Goal: Check status: Check status

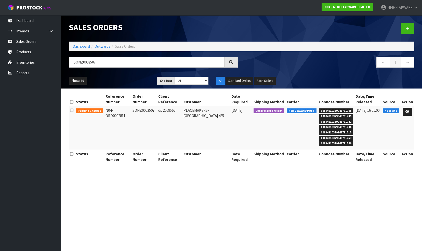
click at [66, 59] on div "SONZ0003507" at bounding box center [153, 64] width 176 height 15
click at [39, 46] on link "Sales Orders" at bounding box center [30, 41] width 61 height 10
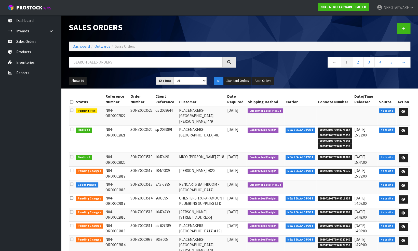
click at [138, 110] on td "SONZ0003522" at bounding box center [141, 115] width 25 height 19
copy td "SONZ0003522"
click at [369, 61] on link "3" at bounding box center [368, 62] width 11 height 11
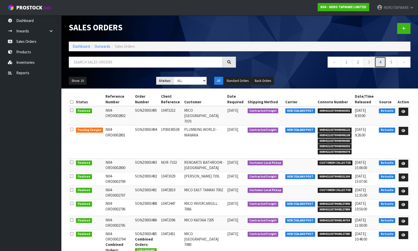
click at [381, 63] on link "4" at bounding box center [379, 62] width 11 height 11
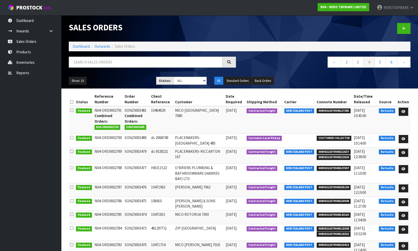
click at [332, 112] on span "00894210379948127385" at bounding box center [333, 110] width 34 height 5
copy span "00894210379948127385"
click at [134, 110] on td "SONZ0003481 Combined Orders: SONZ0003485" at bounding box center [136, 119] width 26 height 27
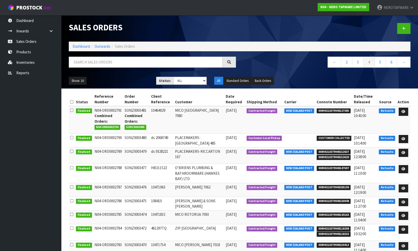
copy td "SONZ0003481"
click at [327, 154] on span "00894210379948213637" at bounding box center [333, 151] width 34 height 5
copy span "00894210379948213637"
click at [327, 171] on span "00894210379948147697" at bounding box center [333, 167] width 34 height 5
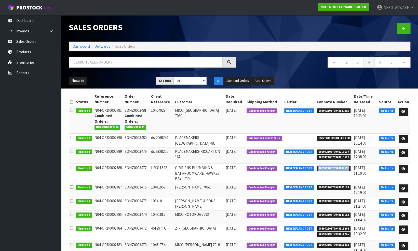
click at [327, 171] on span "00894210379948147697" at bounding box center [333, 167] width 34 height 5
copy span "00894210379948147697"
click at [141, 172] on td "SONZ0003477" at bounding box center [136, 172] width 26 height 19
copy td "SONZ0003477"
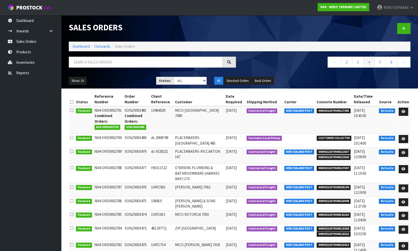
click at [328, 190] on span "00894210379948205199" at bounding box center [333, 187] width 34 height 5
copy span "00894210379948205199"
click at [334, 64] on link "←" at bounding box center [333, 62] width 13 height 11
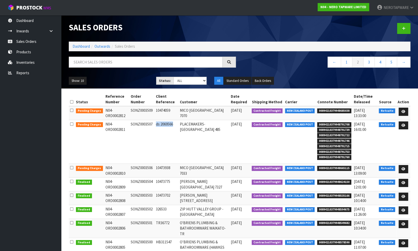
drag, startPoint x: 156, startPoint y: 123, endPoint x: 174, endPoint y: 123, distance: 18.3
click at [174, 123] on td "ds 2069566" at bounding box center [167, 142] width 24 height 44
drag, startPoint x: 174, startPoint y: 123, endPoint x: 164, endPoint y: 130, distance: 12.6
click at [164, 130] on td "ds 2069566" at bounding box center [167, 142] width 24 height 44
click at [138, 122] on td "SONZ0003507" at bounding box center [141, 142] width 25 height 44
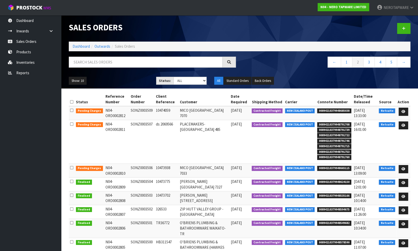
click at [138, 122] on td "SONZ0003507" at bounding box center [141, 142] width 25 height 44
copy td "SONZ0003507"
click at [403, 125] on icon at bounding box center [403, 124] width 4 height 3
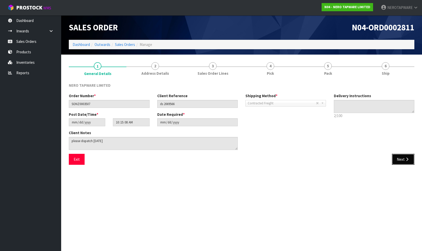
click at [405, 160] on icon "button" at bounding box center [406, 159] width 5 height 4
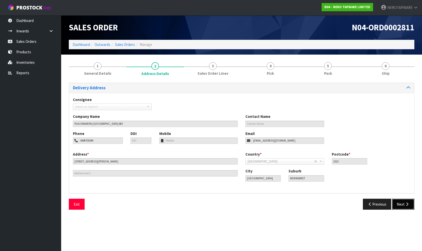
click at [401, 205] on button "Next" at bounding box center [403, 203] width 22 height 11
